Goal: Book appointment/travel/reservation

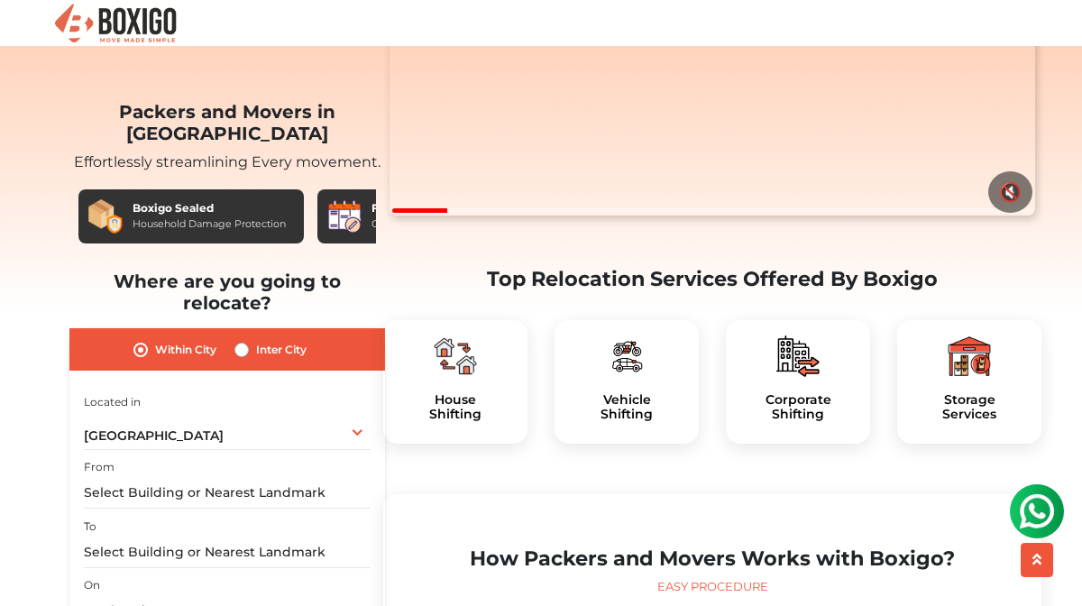
scroll to position [391, 0]
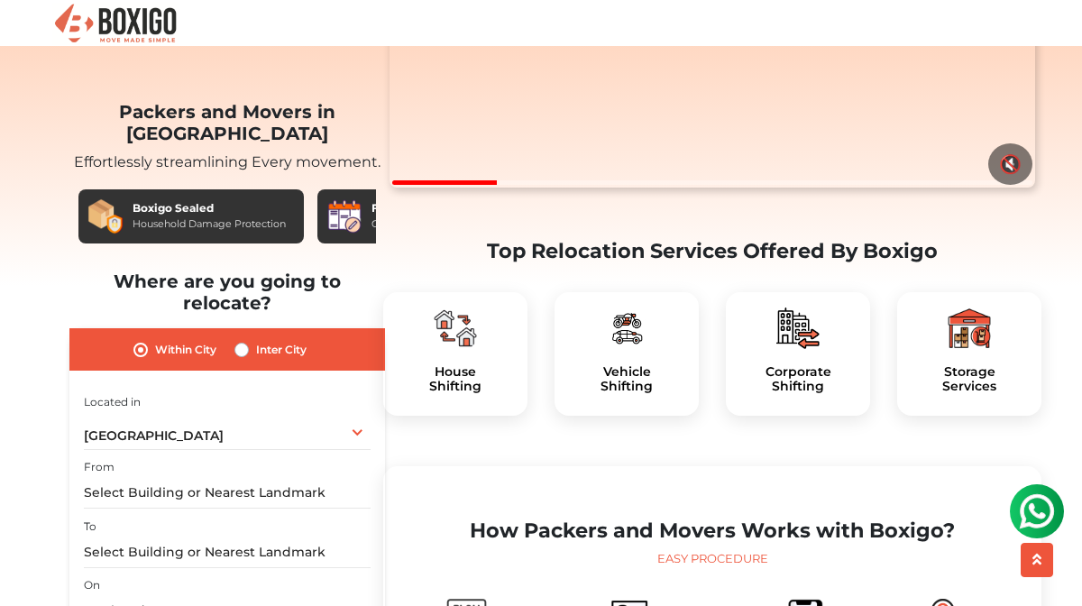
click at [446, 350] on img at bounding box center [455, 328] width 43 height 43
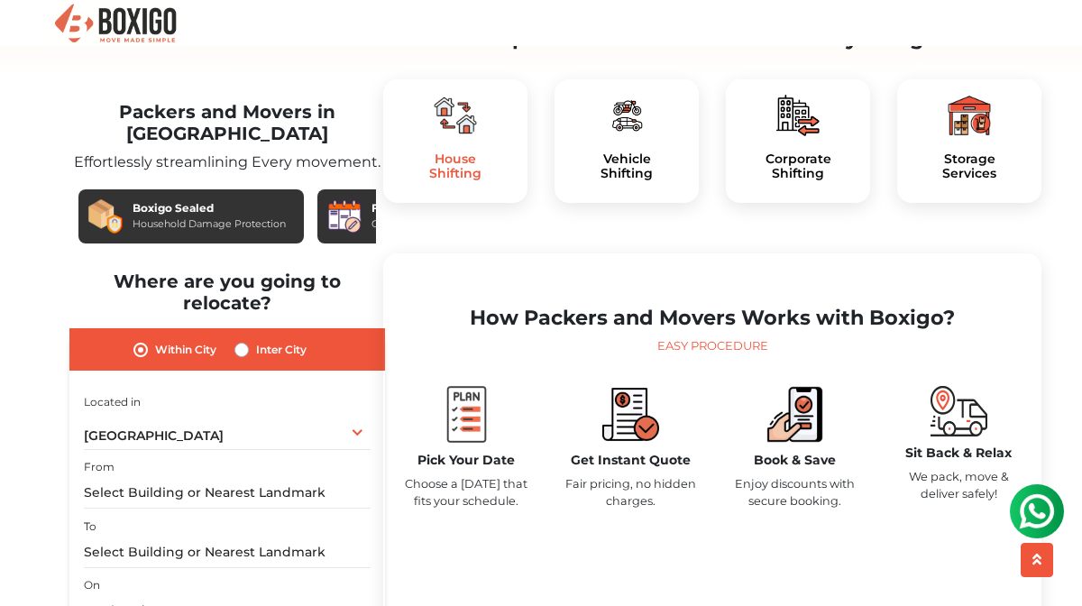
scroll to position [645, 0]
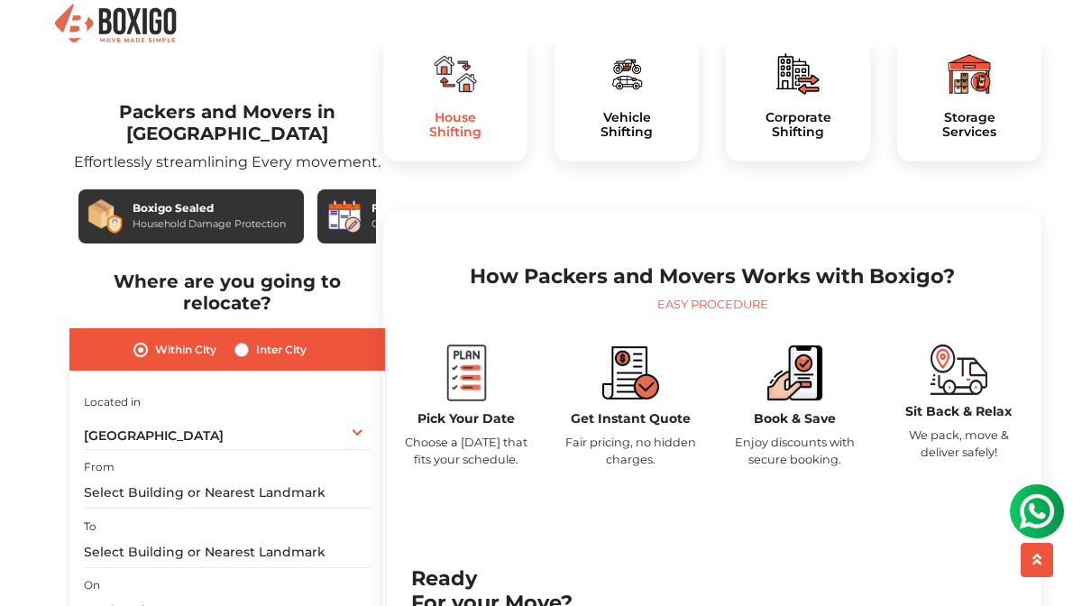
click at [451, 141] on h5 "House Shifting" at bounding box center [455, 125] width 115 height 31
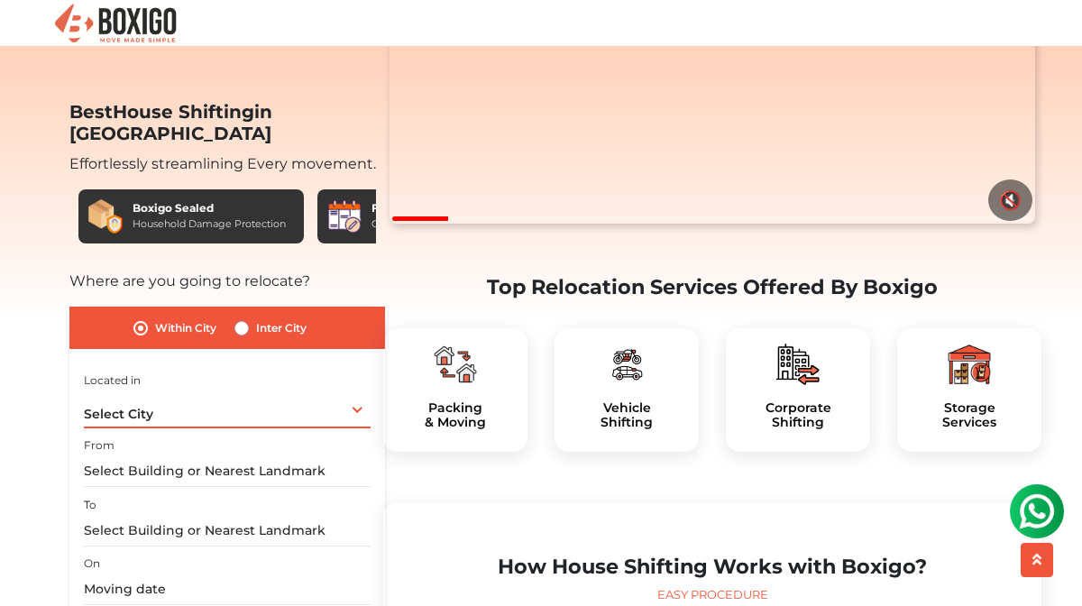
click at [354, 391] on div "Select City Select City [GEOGRAPHIC_DATA] [GEOGRAPHIC_DATA] [GEOGRAPHIC_DATA] […" at bounding box center [227, 410] width 287 height 38
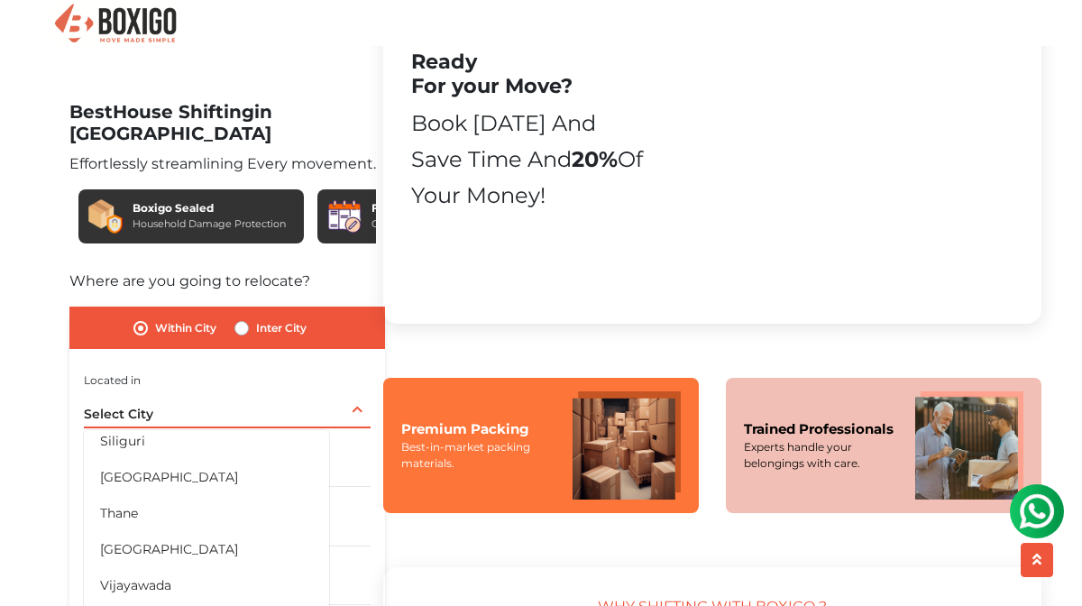
scroll to position [1246, 0]
